Goal: Task Accomplishment & Management: Use online tool/utility

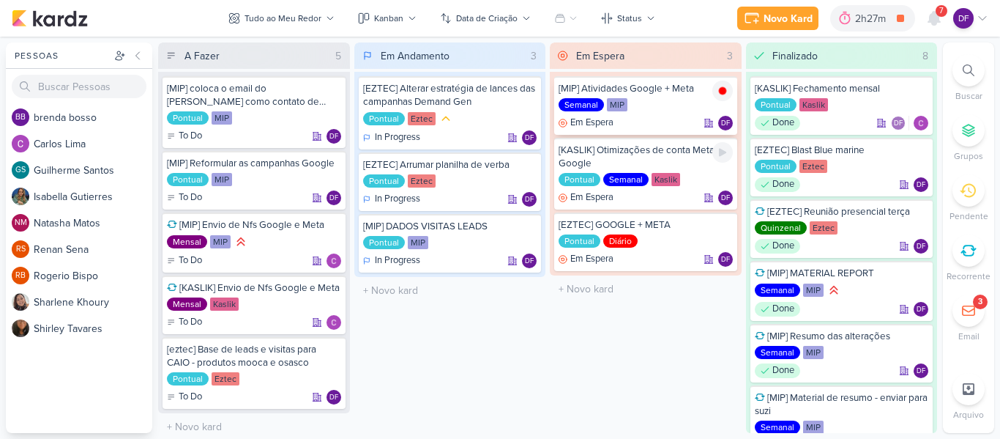
scroll to position [7, 0]
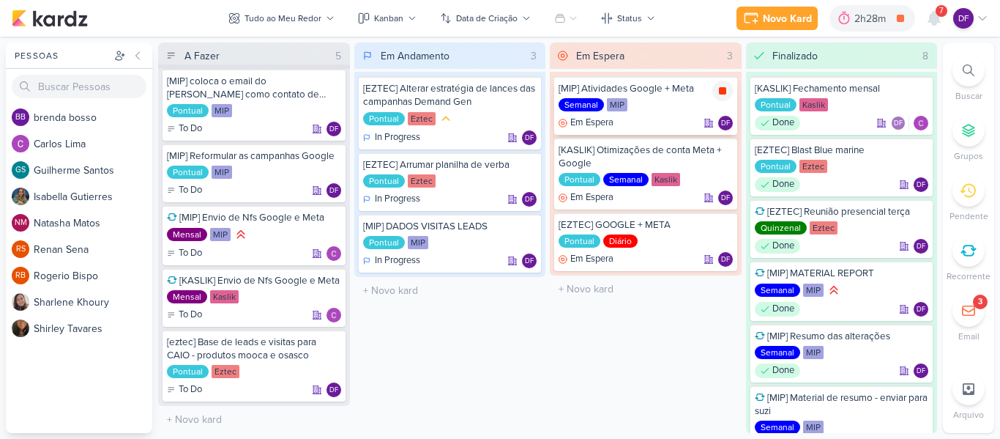
click at [722, 93] on icon at bounding box center [722, 90] width 7 height 7
click at [567, 332] on div "Em Espera 3 [MIP] Atividades Google + Meta Semanal MIP Em Espera DF" at bounding box center [646, 237] width 192 height 390
click at [596, 368] on div "Em Espera 3 [MIP] Atividades Google + Meta Semanal MIP Em Espera DF" at bounding box center [646, 237] width 192 height 390
click at [805, 9] on button "Novo Kard" at bounding box center [797, 18] width 81 height 23
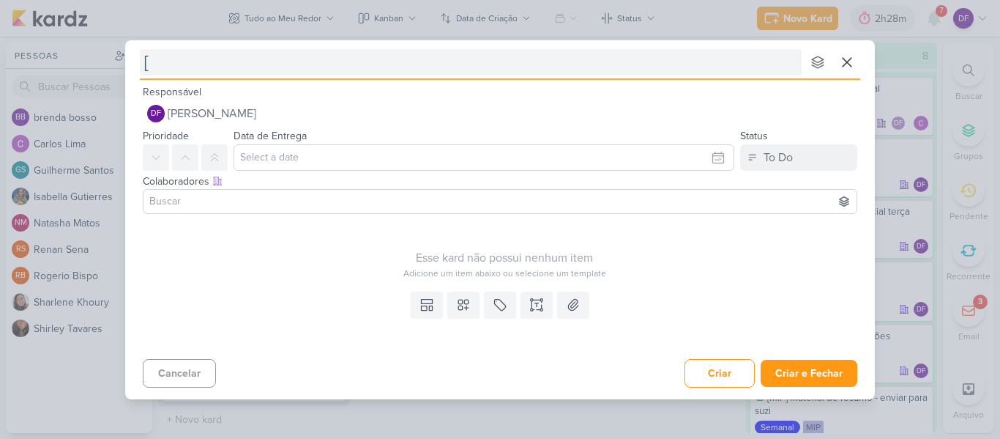
type input "[E"
type input "[EZTEC"
type input "[EZTEC]"
type input "[EZTEC] CAMPANHA"
type input "[EZTEC] CAMPANHAS DANTON MEL"
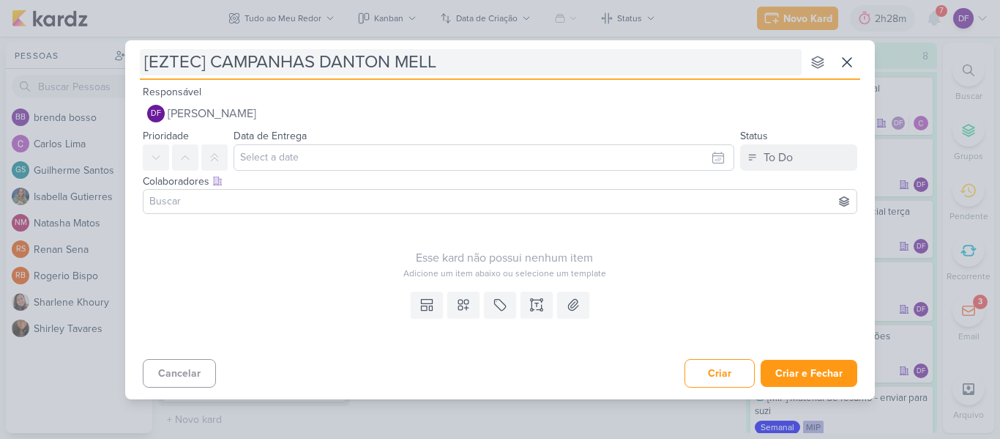
type input "[EZTEC] CAMPANHAS [PERSON_NAME]"
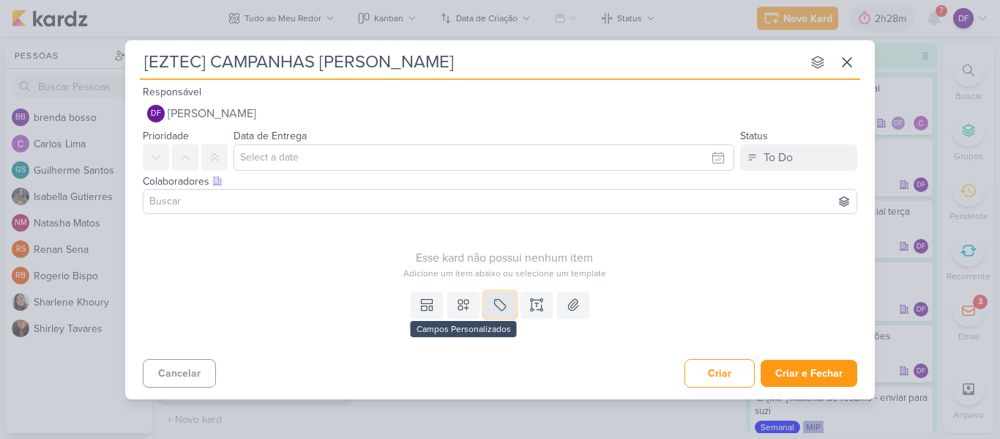
click at [491, 302] on button at bounding box center [500, 304] width 32 height 26
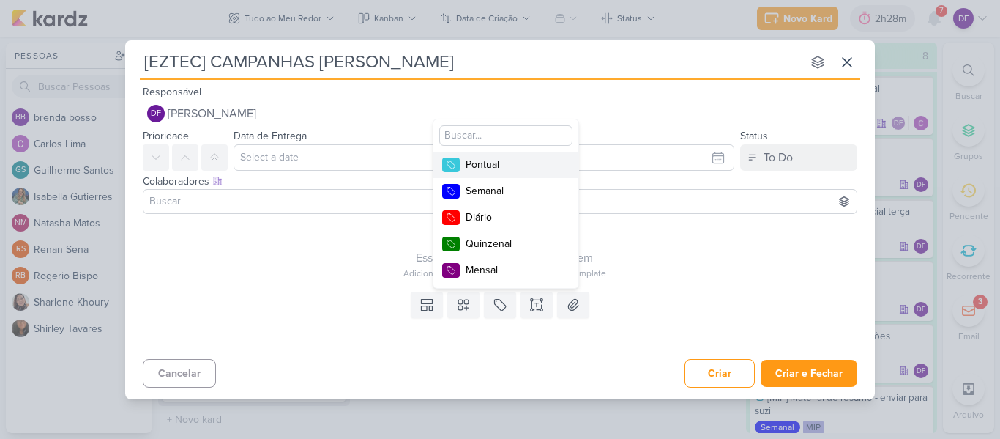
click at [500, 168] on div "Pontual" at bounding box center [513, 164] width 95 height 15
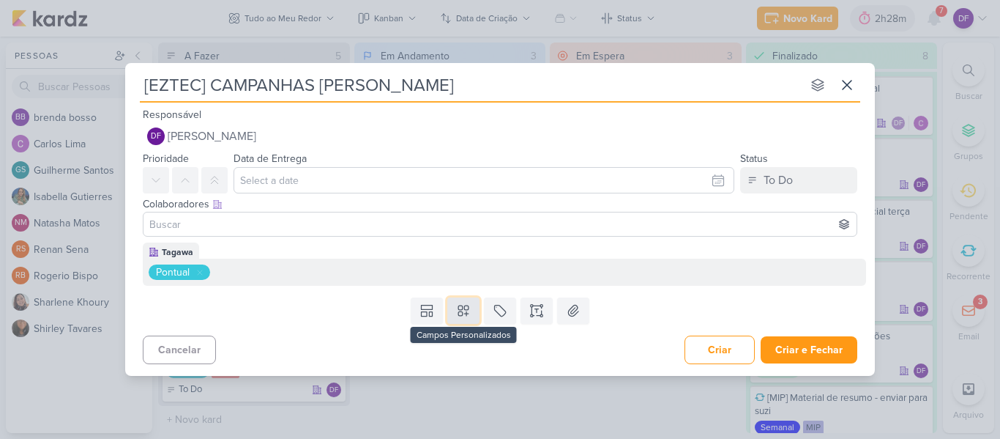
click at [460, 303] on icon at bounding box center [463, 310] width 15 height 15
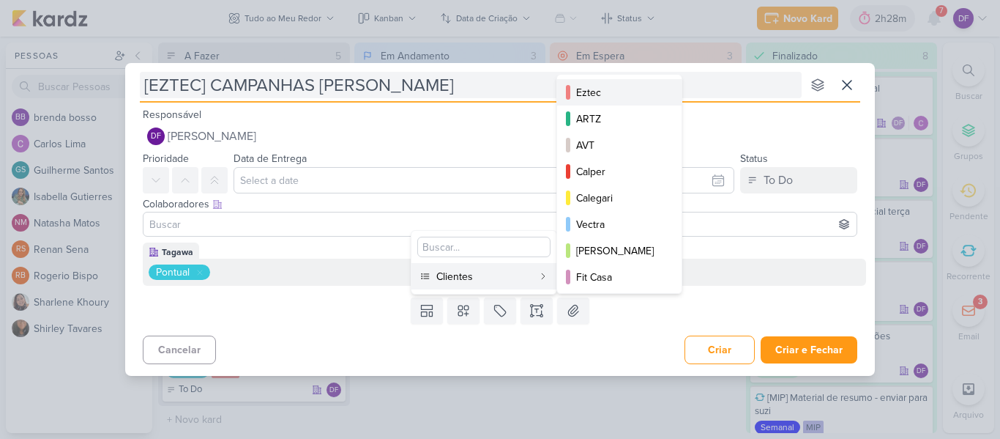
click at [605, 90] on div "Eztec" at bounding box center [620, 92] width 88 height 15
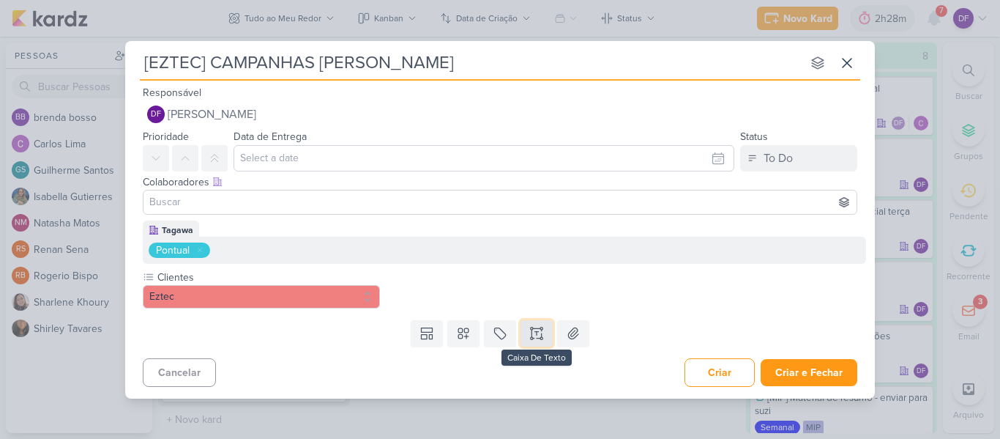
click at [534, 329] on icon at bounding box center [536, 333] width 15 height 15
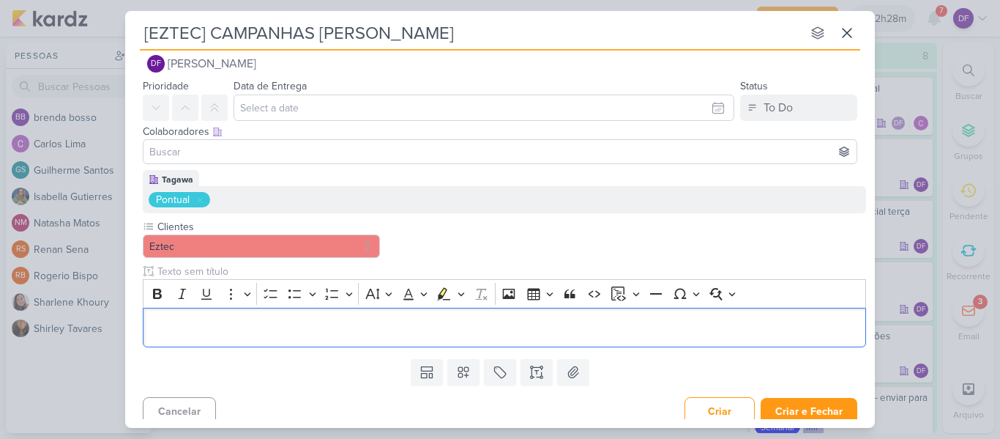
scroll to position [30, 0]
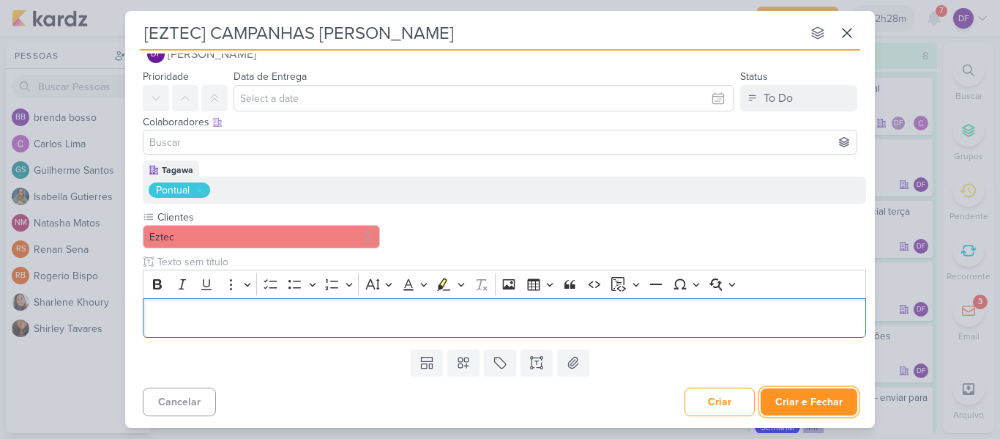
click at [798, 398] on button "Criar e Fechar" at bounding box center [809, 401] width 97 height 27
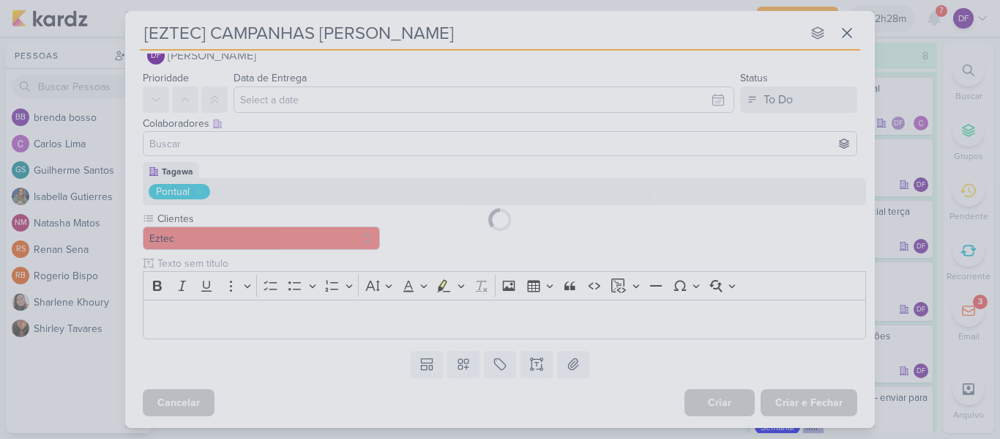
scroll to position [0, 0]
